Goal: Browse casually

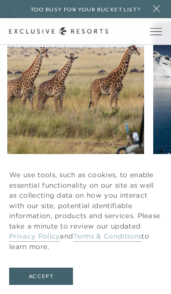
scroll to position [548, 0]
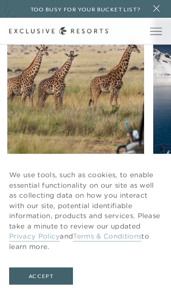
click at [57, 251] on button "Accept" at bounding box center [41, 276] width 64 height 17
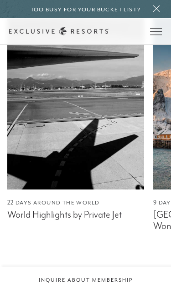
scroll to position [0, 0]
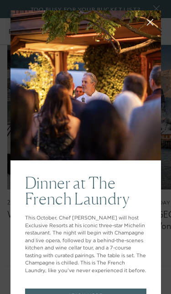
click at [151, 22] on icon at bounding box center [149, 22] width 7 height 7
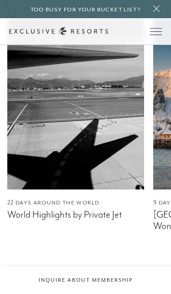
click at [151, 148] on div "10 Days in [GEOGRAPHIC_DATA] [GEOGRAPHIC_DATA]: [GEOGRAPHIC_DATA] & Kruger Safa…" at bounding box center [88, 137] width 163 height 236
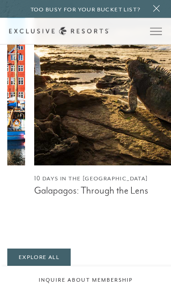
scroll to position [572, 0]
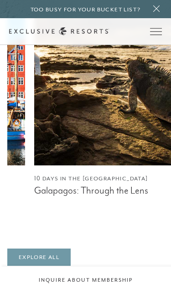
click at [50, 249] on link "Explore All" at bounding box center [38, 257] width 63 height 17
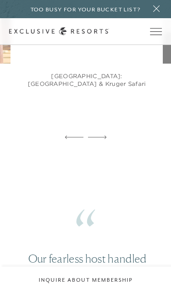
scroll to position [686, 0]
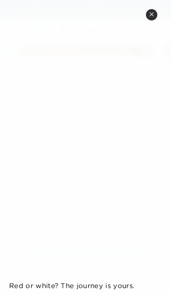
scroll to position [2564, 0]
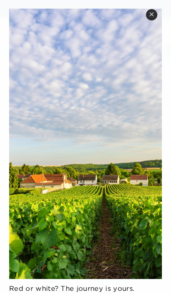
click at [155, 14] on button "Close quickview" at bounding box center [151, 14] width 11 height 11
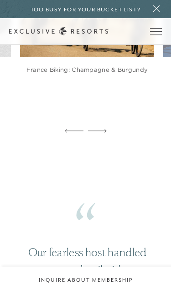
click at [161, 7] on icon at bounding box center [156, 8] width 13 height 7
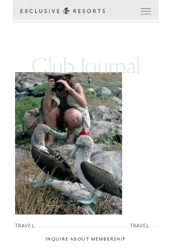
scroll to position [1863, 0]
